Goal: Communication & Community: Connect with others

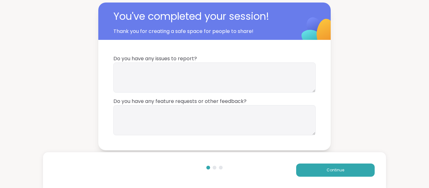
click at [311, 172] on button "Continue" at bounding box center [335, 170] width 79 height 13
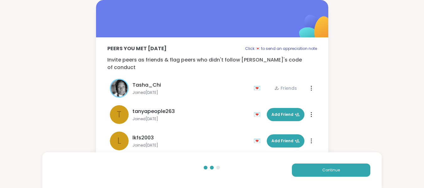
click at [311, 86] on icon at bounding box center [311, 88] width 1 height 4
click at [359, 34] on div "Peers you met today Click 💌 to send an appreciation note Invite peers as friend…" at bounding box center [212, 83] width 424 height 167
click at [288, 112] on span "Add Friend" at bounding box center [286, 115] width 28 height 6
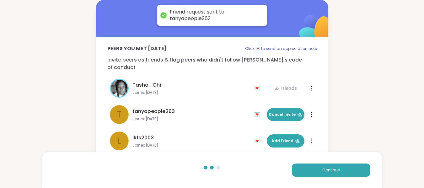
click at [285, 138] on span "Add Friend" at bounding box center [286, 141] width 28 height 6
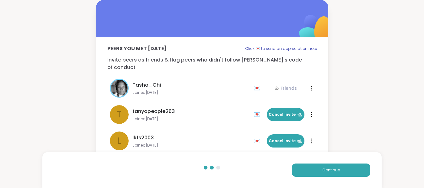
click at [317, 168] on button "Continue" at bounding box center [331, 170] width 79 height 13
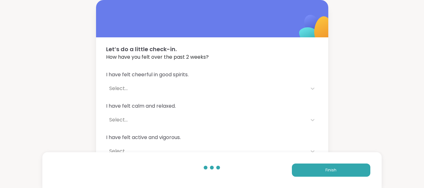
click at [317, 168] on button "Finish" at bounding box center [331, 170] width 79 height 13
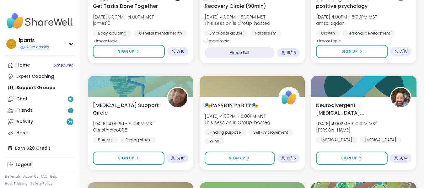
scroll to position [477, 0]
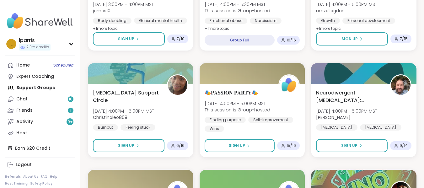
click at [128, 145] on span "Sign Up" at bounding box center [126, 146] width 16 height 6
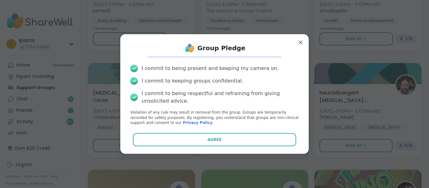
click at [172, 136] on button "Agree" at bounding box center [215, 139] width 164 height 13
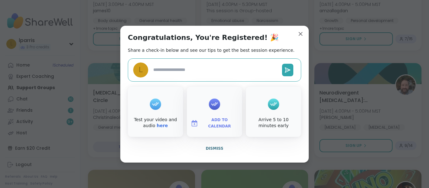
type textarea "*"
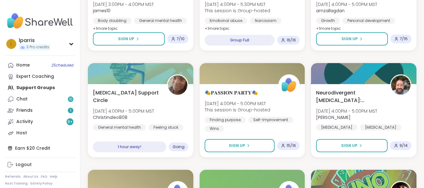
click at [38, 67] on link "Home 2 Scheduled" at bounding box center [40, 65] width 70 height 11
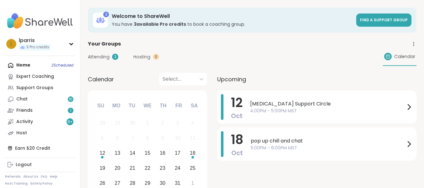
click at [144, 57] on span "Hosting" at bounding box center [142, 57] width 17 height 7
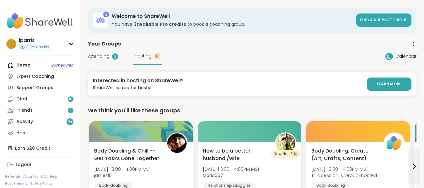
click at [28, 44] on div "lparris" at bounding box center [35, 40] width 32 height 7
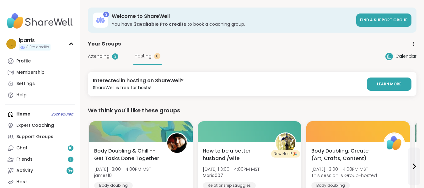
click at [23, 61] on div "Profile" at bounding box center [23, 61] width 14 height 6
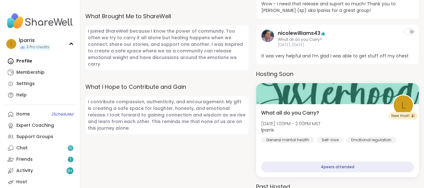
scroll to position [377, 0]
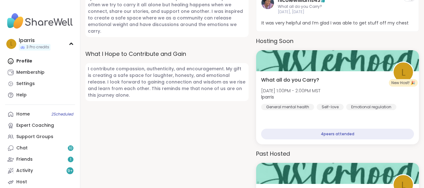
click at [324, 69] on div at bounding box center [337, 60] width 163 height 21
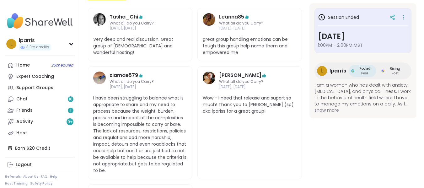
scroll to position [261, 0]
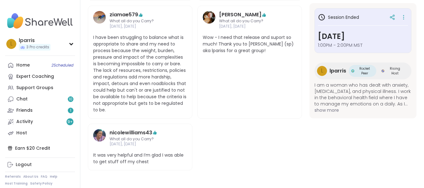
click at [404, 16] on icon at bounding box center [404, 17] width 6 height 9
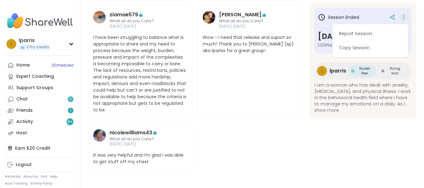
click at [365, 46] on button "Copy Session" at bounding box center [370, 48] width 70 height 14
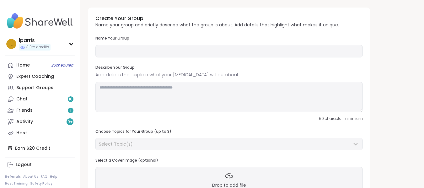
type input "**********"
type textarea "**********"
type input "*"
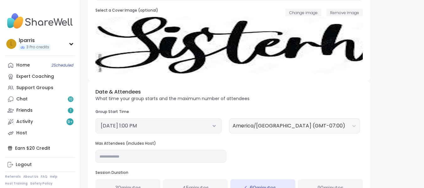
scroll to position [151, 0]
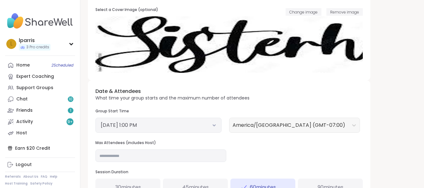
click at [211, 124] on button "October 10, 2025 1:00 PM" at bounding box center [159, 126] width 116 height 8
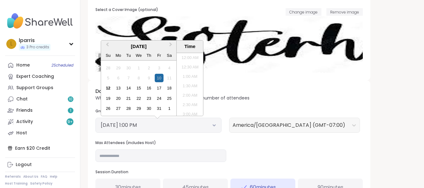
scroll to position [218, 0]
click at [159, 90] on div "17" at bounding box center [159, 88] width 8 height 8
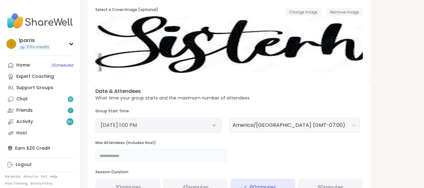
click at [200, 155] on input "*" at bounding box center [160, 156] width 131 height 13
click at [381, 119] on div "**********" at bounding box center [252, 71] width 329 height 429
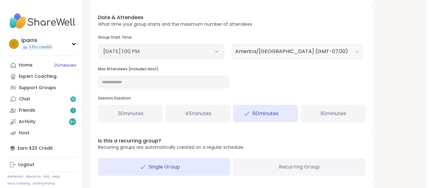
scroll to position [254, 0]
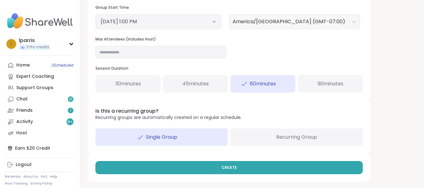
click at [281, 166] on button "CREATE" at bounding box center [229, 167] width 268 height 13
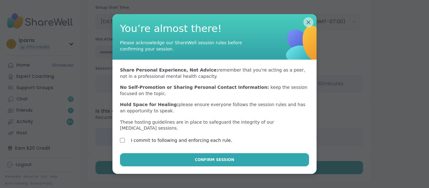
click at [149, 153] on button "Confirm Session" at bounding box center [214, 159] width 189 height 13
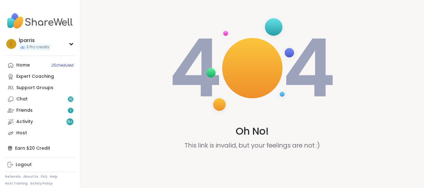
click at [24, 67] on div "Home 2 Scheduled" at bounding box center [23, 65] width 14 height 6
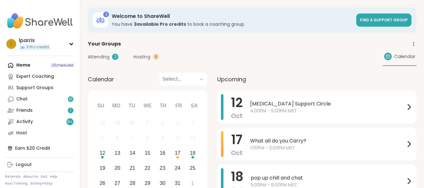
click at [23, 88] on div "Support Groups" at bounding box center [34, 88] width 37 height 6
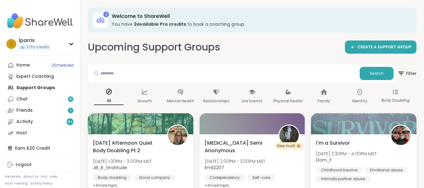
click at [21, 100] on div "Chat 10" at bounding box center [21, 99] width 11 height 6
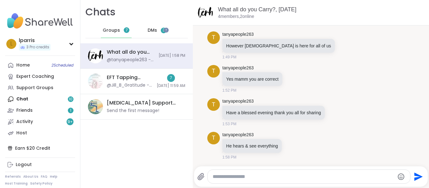
click at [151, 32] on span "DMs" at bounding box center [152, 30] width 9 height 6
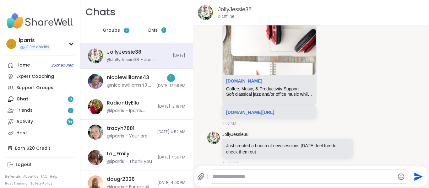
scroll to position [72, 0]
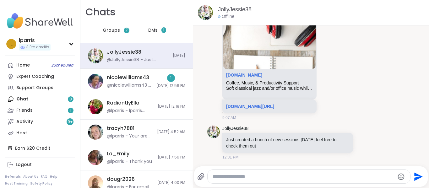
click at [228, 179] on textarea "Type your message" at bounding box center [304, 177] width 182 height 6
type textarea "**********"
click at [413, 174] on icon "Send" at bounding box center [418, 177] width 10 height 10
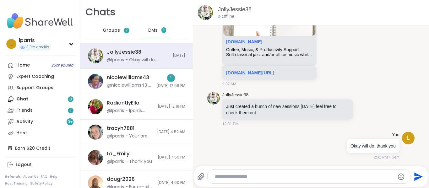
click at [156, 82] on div "1 10/9/2025, 12:56 PM" at bounding box center [170, 81] width 29 height 14
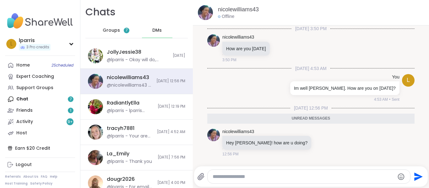
scroll to position [0, 0]
click at [225, 179] on textarea "Type your message" at bounding box center [304, 177] width 182 height 6
type textarea "**********"
click at [413, 173] on icon "Send" at bounding box center [418, 177] width 10 height 10
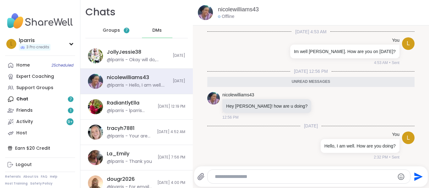
scroll to position [22, 0]
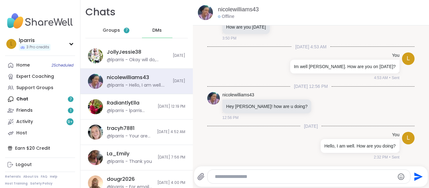
click at [139, 111] on div "@lparris - lparris Emotional Wellness Coach" at bounding box center [130, 111] width 47 height 6
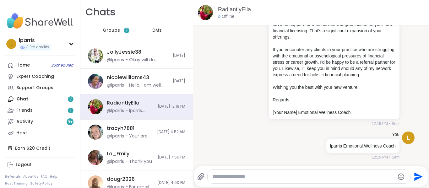
scroll to position [0, 0]
click at [124, 183] on div "dougr2026" at bounding box center [121, 179] width 28 height 7
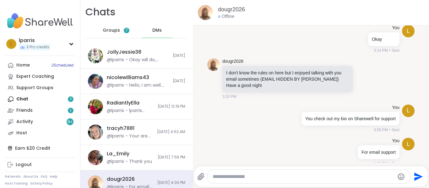
click at [235, 176] on textarea "Type your message" at bounding box center [304, 177] width 182 height 6
type textarea "**********"
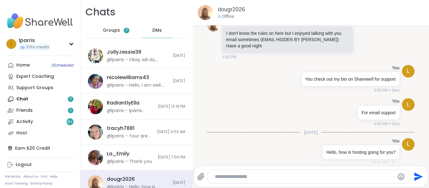
click at [107, 31] on span "Groups" at bounding box center [111, 30] width 17 height 6
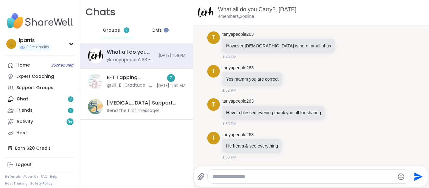
click at [116, 77] on div "EFT Tapping Friday Practice, Oct 10" at bounding box center [130, 77] width 46 height 7
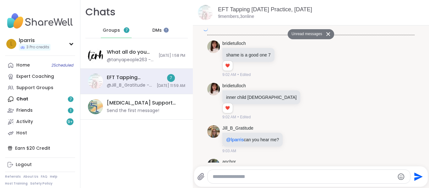
scroll to position [1419, 0]
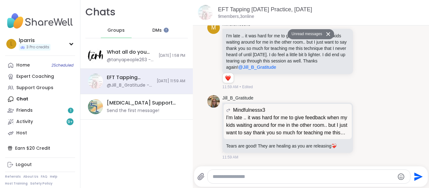
click at [121, 106] on div "Brain Fog Support Circle, Oct 12" at bounding box center [144, 103] width 75 height 7
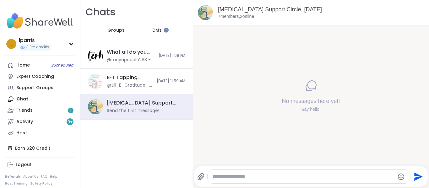
scroll to position [0, 0]
click at [120, 85] on div "@Jill_B_Gratitude - Tears are good! They are healing as you are releasing ❤️‍🩹" at bounding box center [130, 85] width 46 height 6
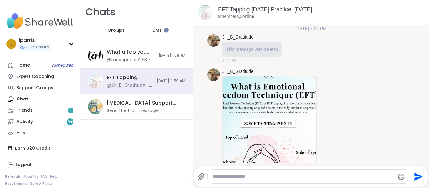
scroll to position [1397, 0]
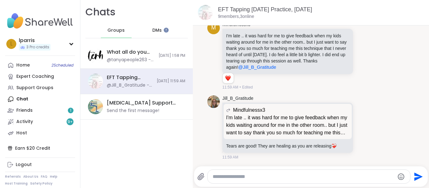
click at [210, 100] on img at bounding box center [213, 101] width 13 height 13
click at [225, 100] on link "Jill_B_Gratitude" at bounding box center [237, 98] width 31 height 6
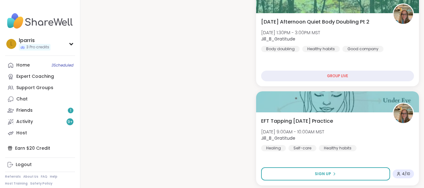
scroll to position [503, 0]
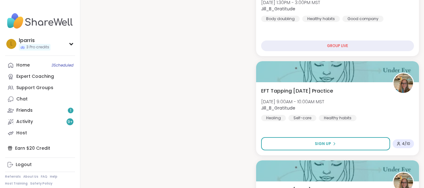
click at [314, 147] on button "Sign Up" at bounding box center [325, 143] width 129 height 13
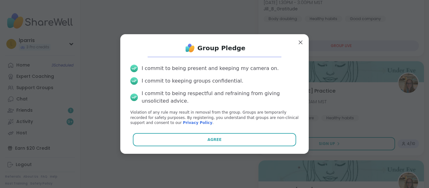
click at [252, 144] on button "Agree" at bounding box center [215, 139] width 164 height 13
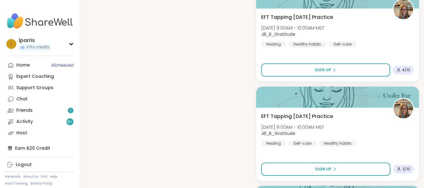
scroll to position [679, 0]
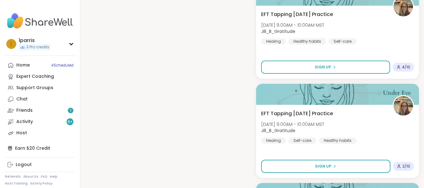
click at [22, 111] on div "Friends 1" at bounding box center [24, 110] width 16 height 6
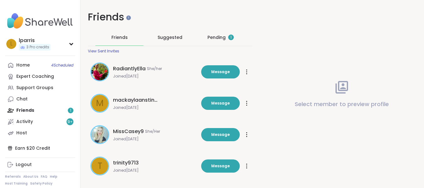
click at [219, 39] on div "Pending 1" at bounding box center [221, 37] width 26 height 6
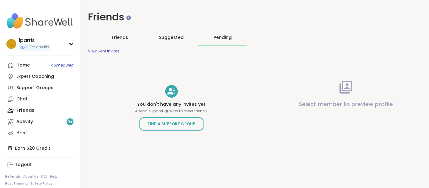
click at [177, 34] on div "Suggested" at bounding box center [171, 37] width 49 height 16
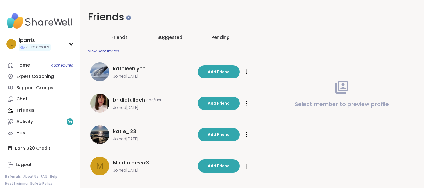
click at [123, 38] on span "Friends" at bounding box center [120, 37] width 16 height 6
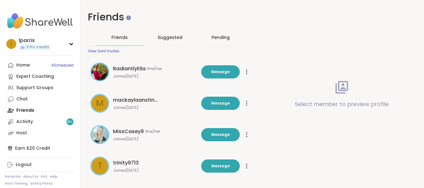
click at [31, 122] on div "Activity 9 +" at bounding box center [24, 122] width 17 height 6
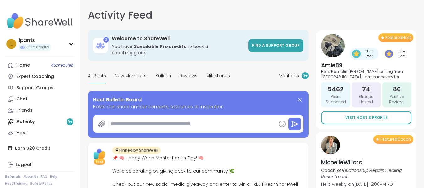
type textarea "*"
click at [26, 75] on div "Expert Coaching" at bounding box center [35, 77] width 38 height 6
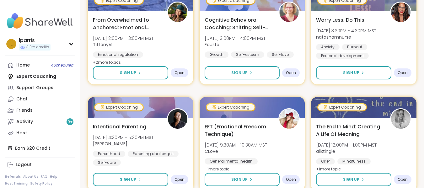
scroll to position [1106, 0]
